Goal: Task Accomplishment & Management: Manage account settings

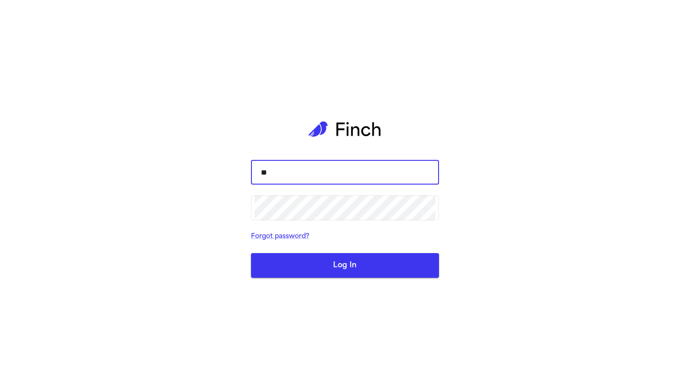
type input "*"
type input "**********"
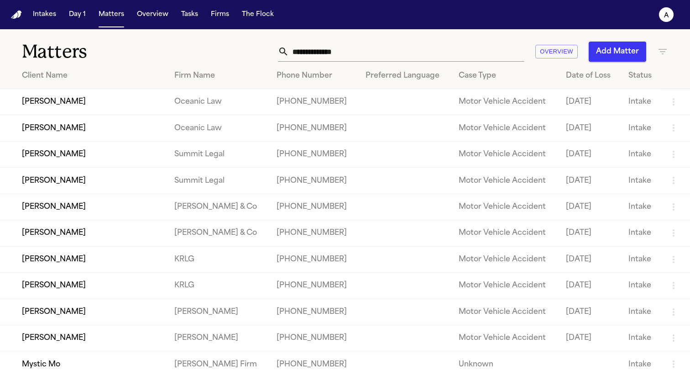
click at [77, 112] on td "[PERSON_NAME]" at bounding box center [83, 102] width 167 height 26
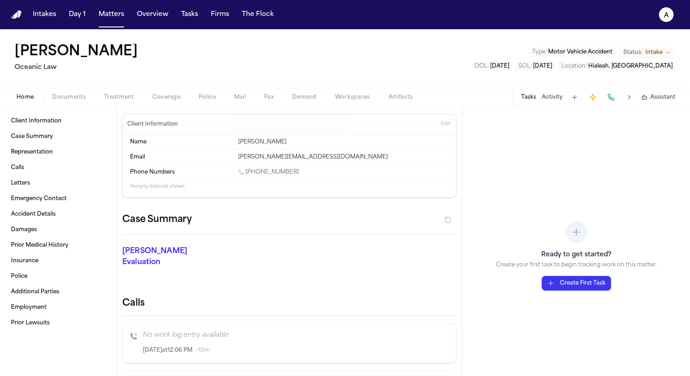
click at [126, 94] on span "Treatment" at bounding box center [119, 97] width 30 height 7
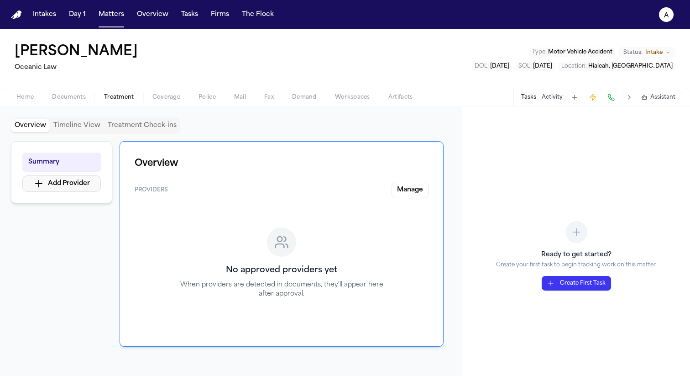
click at [88, 178] on button "Add Provider" at bounding box center [61, 183] width 79 height 16
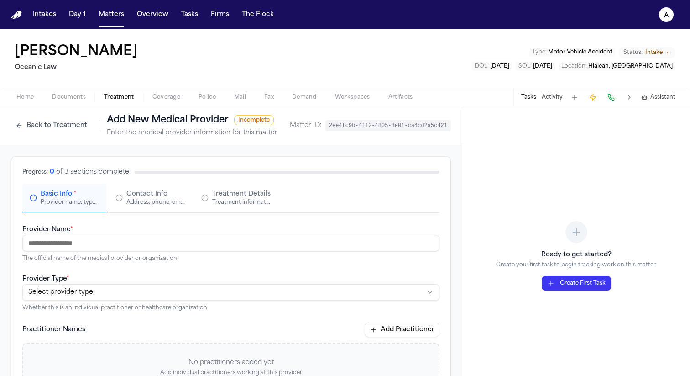
click at [178, 202] on div "Address, phone, email, and other contact details" at bounding box center [155, 202] width 58 height 7
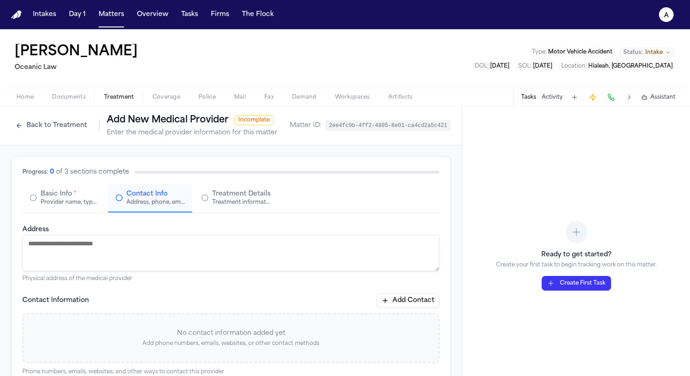
click at [80, 210] on button "Basic Info * Provider name, type, and general information" at bounding box center [64, 198] width 84 height 28
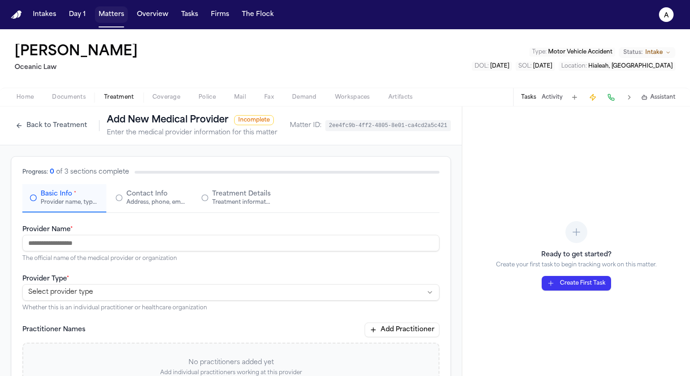
click at [110, 16] on button "Matters" at bounding box center [111, 14] width 33 height 16
